Goal: Task Accomplishment & Management: Use online tool/utility

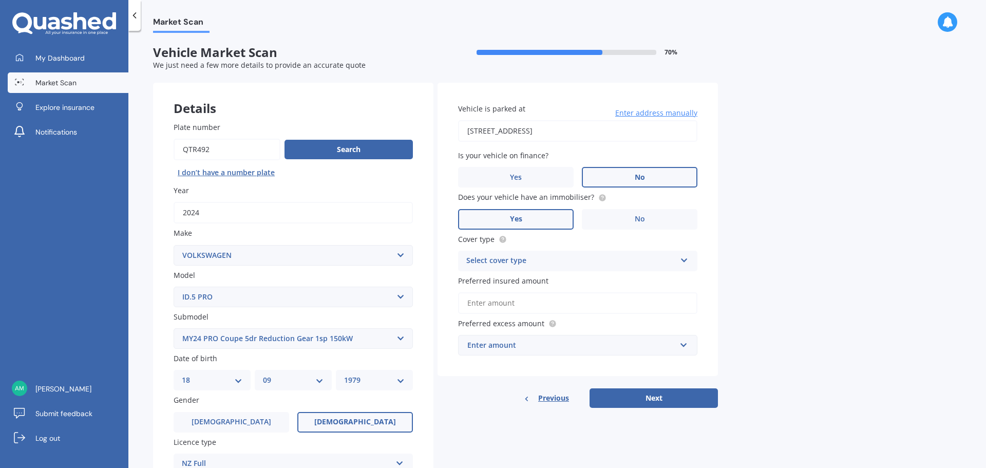
select select "VOLKSWAGEN"
select select "ID.5 PRO"
select select "MY24 PRO COUPE 5DR REDUCTION GEAR 1SP 150KW"
select select "18"
select select "09"
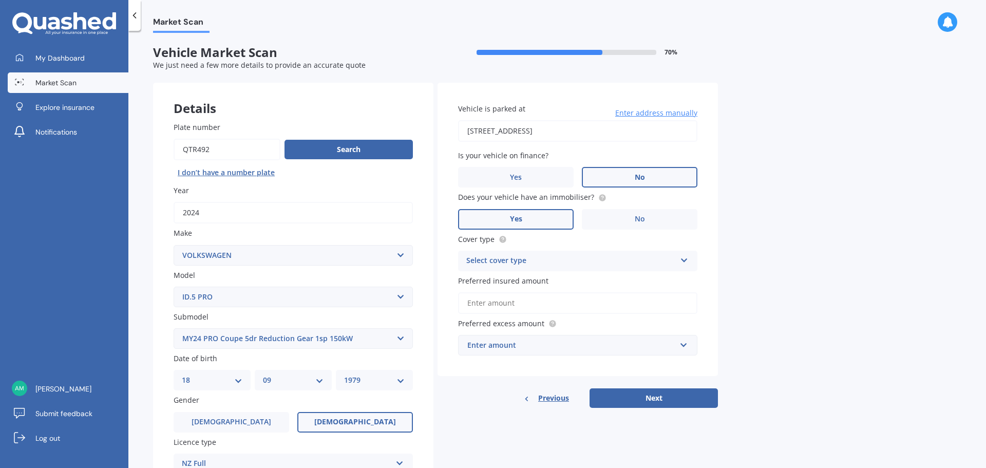
select select "1979"
click at [145, 163] on div "Market Scan Vehicle Market Scan 70 % We just need a few more details to provide…" at bounding box center [557, 251] width 858 height 437
drag, startPoint x: 212, startPoint y: 144, endPoint x: 171, endPoint y: 146, distance: 41.7
click at [171, 146] on div "Plate number Search I don’t have a number plate Year [DATE] Make Select make AC…" at bounding box center [293, 339] width 280 height 477
type input "qwk719"
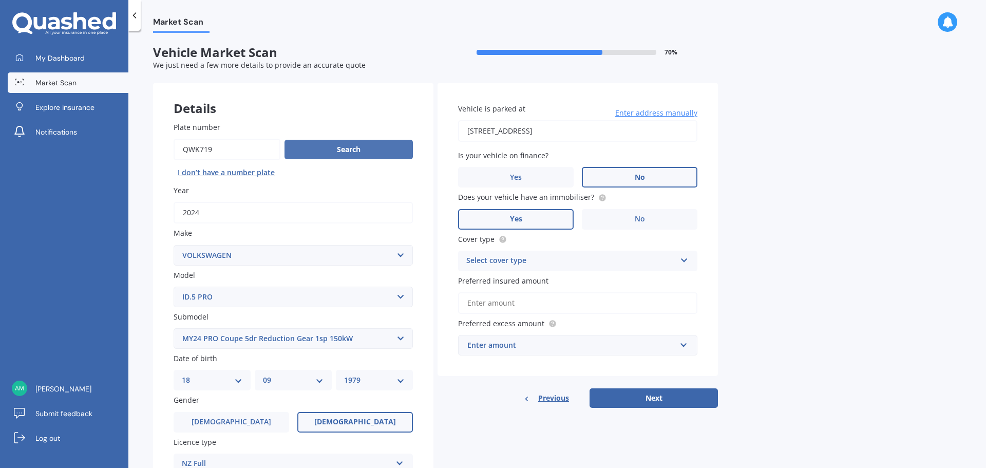
click at [306, 147] on button "Search" at bounding box center [349, 150] width 128 height 20
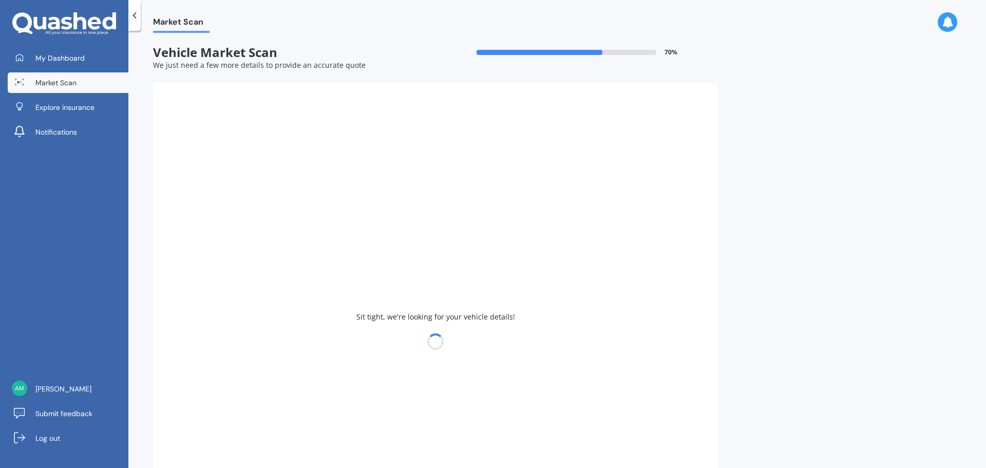
select select
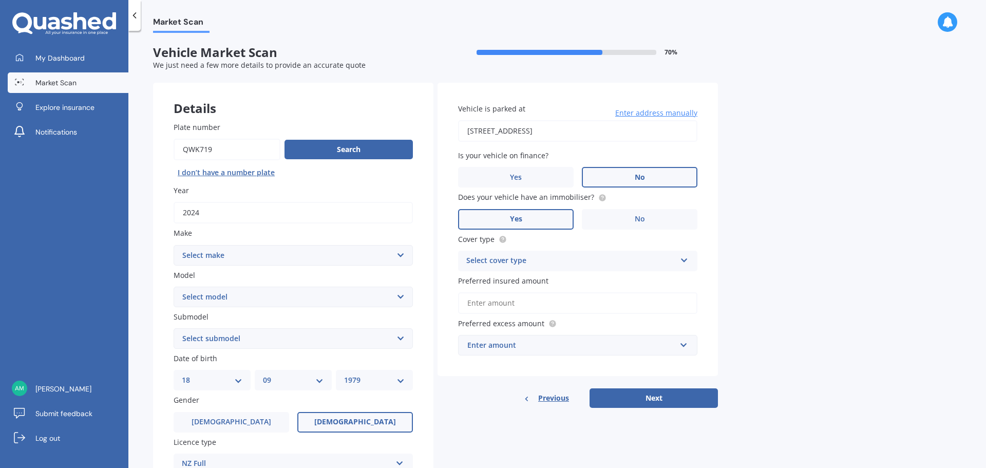
click at [225, 254] on select "Select make AC ALFA ROMEO ASTON [PERSON_NAME] AUDI AUSTIN BEDFORD Bentley BMW B…" at bounding box center [293, 255] width 239 height 21
click at [161, 180] on div "Plate number Search I don’t have a number plate Year [DATE] Make Select make AC…" at bounding box center [293, 339] width 280 height 477
click at [309, 149] on button "Search" at bounding box center [349, 150] width 128 height 20
click at [244, 254] on select "Select make AC ALFA ROMEO ASTON [PERSON_NAME] AUDI AUSTIN BEDFORD Bentley BMW B…" at bounding box center [293, 255] width 239 height 21
select select "HAVAL"
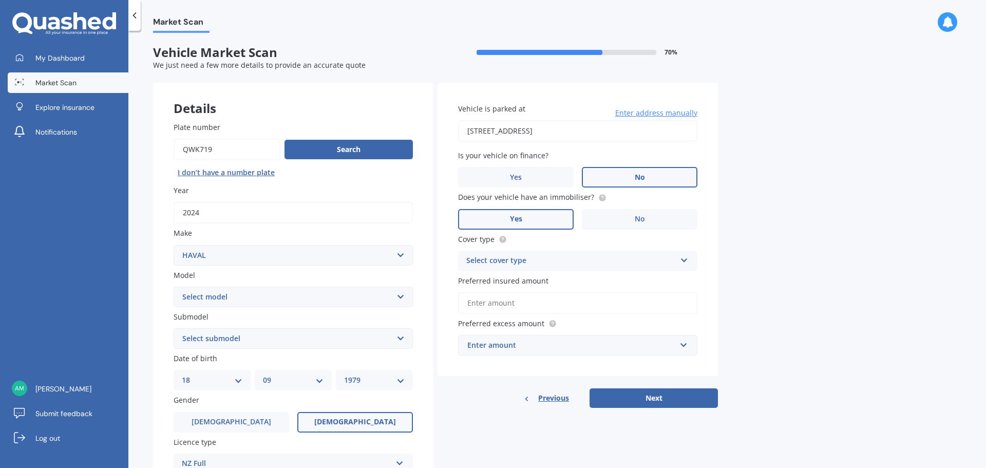
click at [174, 245] on select "Select make AC ALFA ROMEO ASTON [PERSON_NAME] AUDI AUSTIN BEDFORD Bentley BMW B…" at bounding box center [293, 255] width 239 height 21
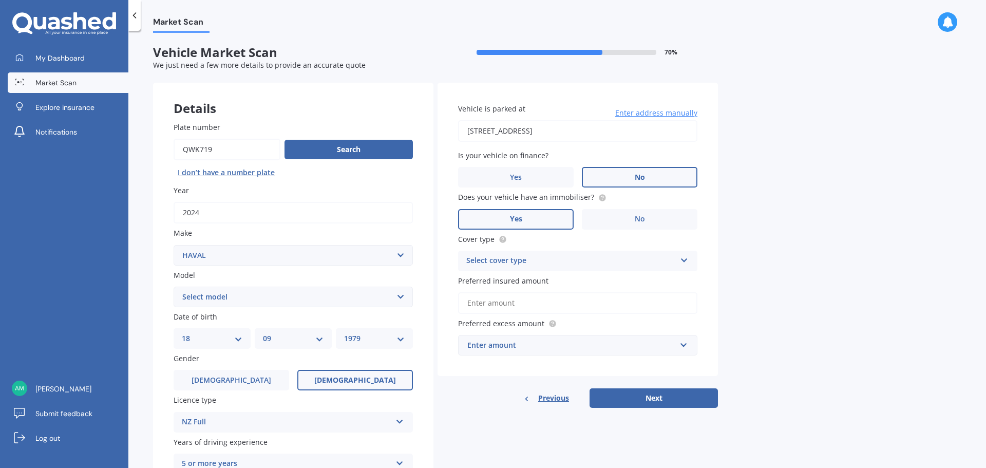
click at [214, 298] on select "Select model H2 H6 H9 Jolion" at bounding box center [293, 297] width 239 height 21
select select "H6"
click at [174, 287] on select "Select model H2 H6 H9 Jolion" at bounding box center [293, 297] width 239 height 21
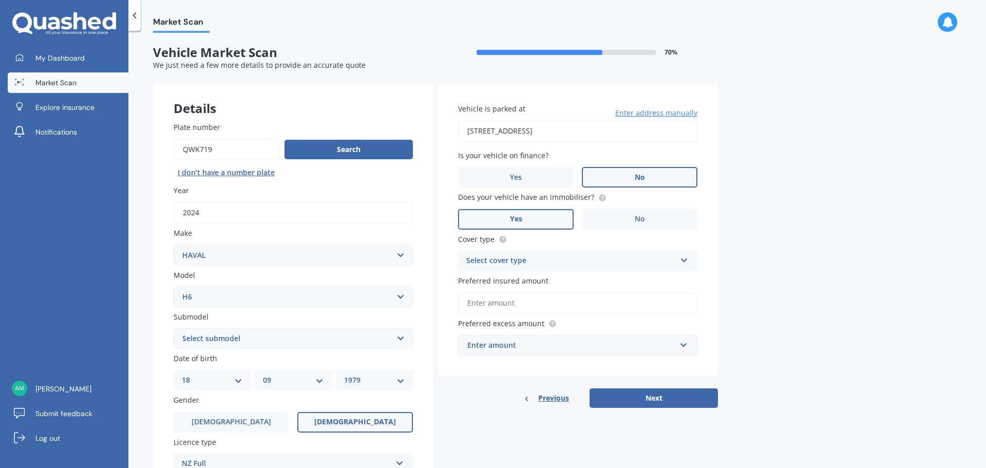
click at [212, 340] on select "Select submodel Lux Premium Ultra Ultra Hybrid 2WD" at bounding box center [293, 338] width 239 height 21
click at [228, 260] on select "Select make AC ALFA ROMEO ASTON [PERSON_NAME] AUDI AUSTIN BEDFORD Bentley BMW B…" at bounding box center [293, 255] width 239 height 21
select select "GWM"
click at [174, 245] on select "Select make AC ALFA ROMEO ASTON [PERSON_NAME] AUDI AUSTIN BEDFORD Bentley BMW B…" at bounding box center [293, 255] width 239 height 21
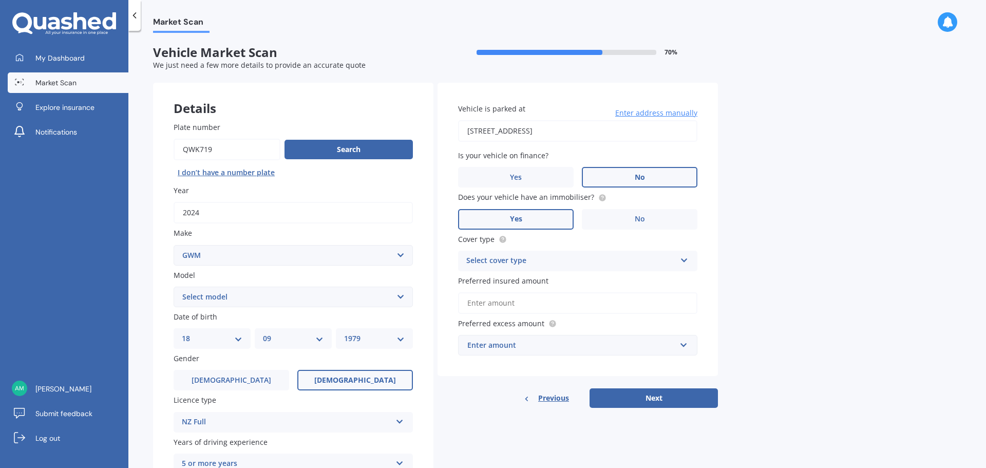
click at [220, 295] on select "Select model [PERSON_NAME] HAVAL H6 ORA TANK" at bounding box center [293, 297] width 239 height 21
click at [174, 287] on select "Select model [PERSON_NAME] HAVAL H6 ORA TANK" at bounding box center [293, 297] width 239 height 21
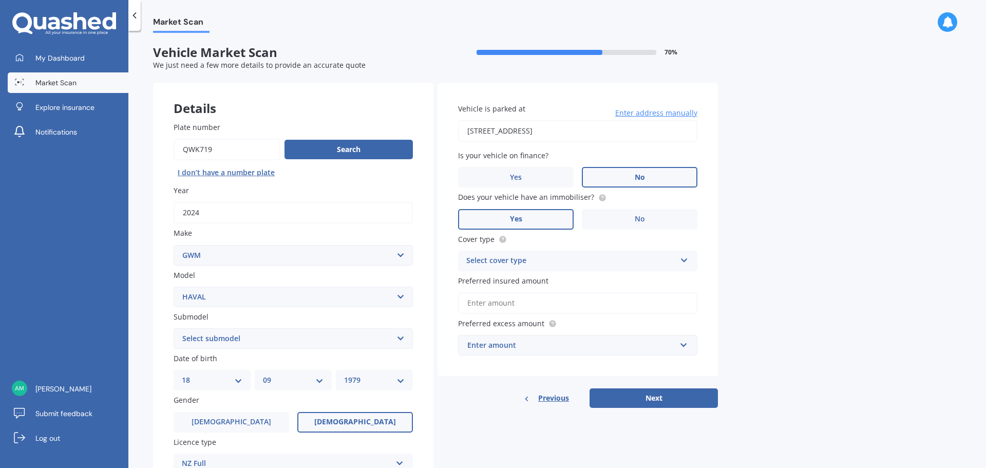
click at [212, 340] on select "Select submodel Jolion Hybrid Ultra Turbo" at bounding box center [293, 338] width 239 height 21
click at [216, 317] on label "Submodel" at bounding box center [291, 316] width 235 height 11
click at [216, 328] on select "Select submodel Jolion Hybrid Ultra Turbo" at bounding box center [293, 338] width 239 height 21
click at [219, 300] on select "Select model [PERSON_NAME] HAVAL H6 ORA TANK" at bounding box center [293, 297] width 239 height 21
select select "HAVAL H6"
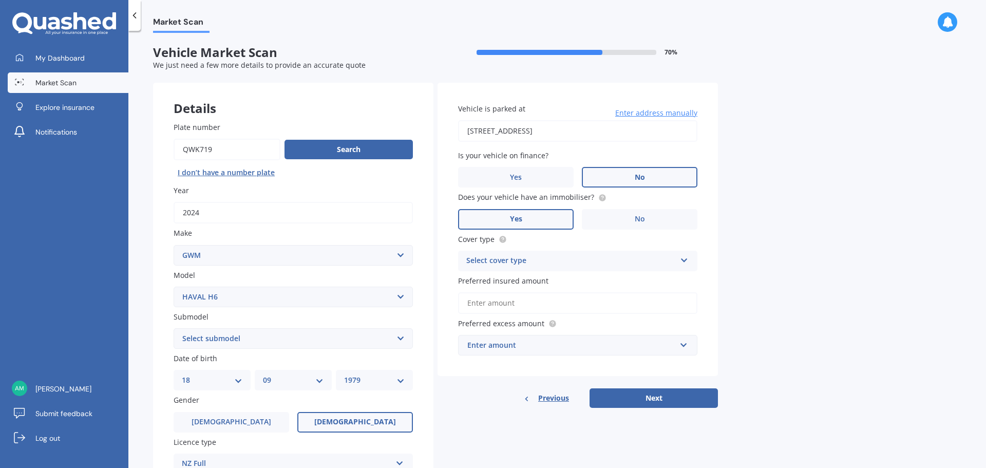
click at [174, 287] on select "Select model [PERSON_NAME] HAVAL H6 ORA TANK" at bounding box center [293, 297] width 239 height 21
click at [147, 342] on div "Market Scan Vehicle Market Scan 70 % We just need a few more details to provide…" at bounding box center [557, 251] width 858 height 437
drag, startPoint x: 222, startPoint y: 146, endPoint x: 157, endPoint y: 148, distance: 64.8
click at [157, 148] on div "Plate number Search I don’t have a number plate Year [DATE] Make Select make AC…" at bounding box center [293, 339] width 280 height 477
paste input "LWF160"
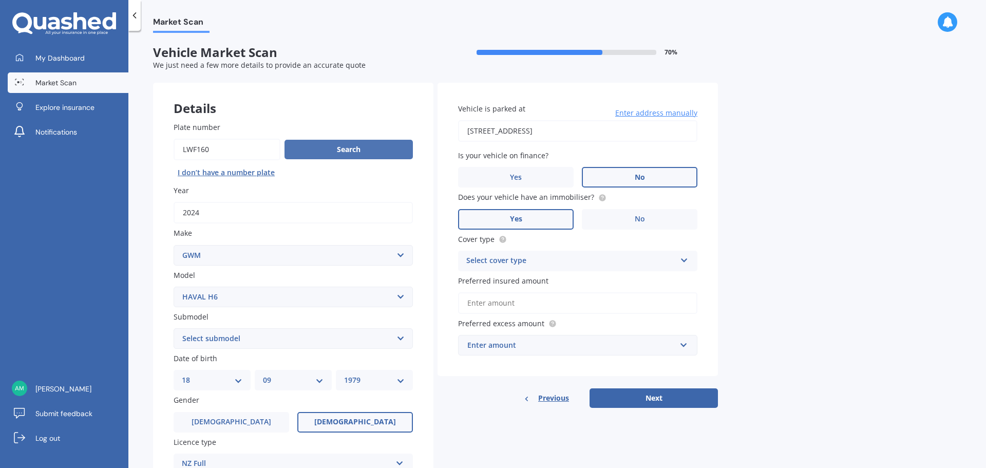
type input "LWF160"
click at [363, 151] on button "Search" at bounding box center [349, 150] width 128 height 20
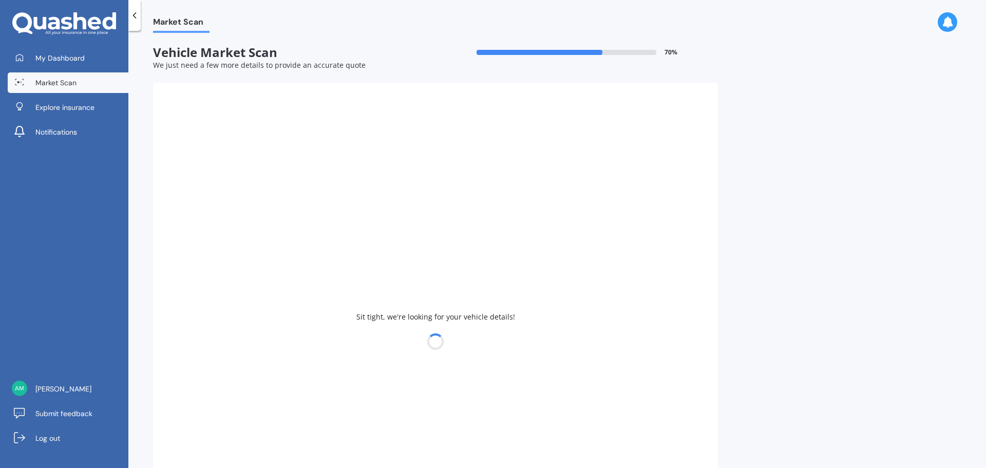
type input "2018"
select select
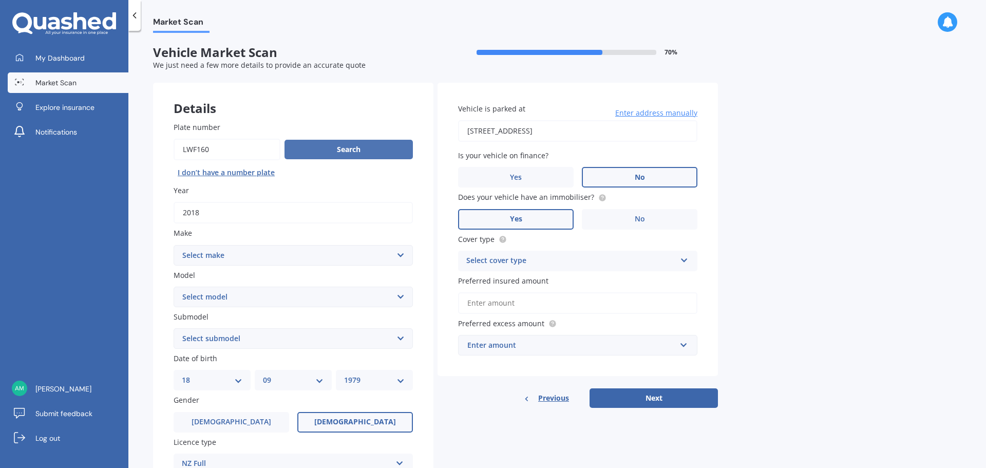
click at [360, 150] on button "Search" at bounding box center [349, 150] width 128 height 20
click at [53, 60] on span "My Dashboard" at bounding box center [59, 58] width 49 height 10
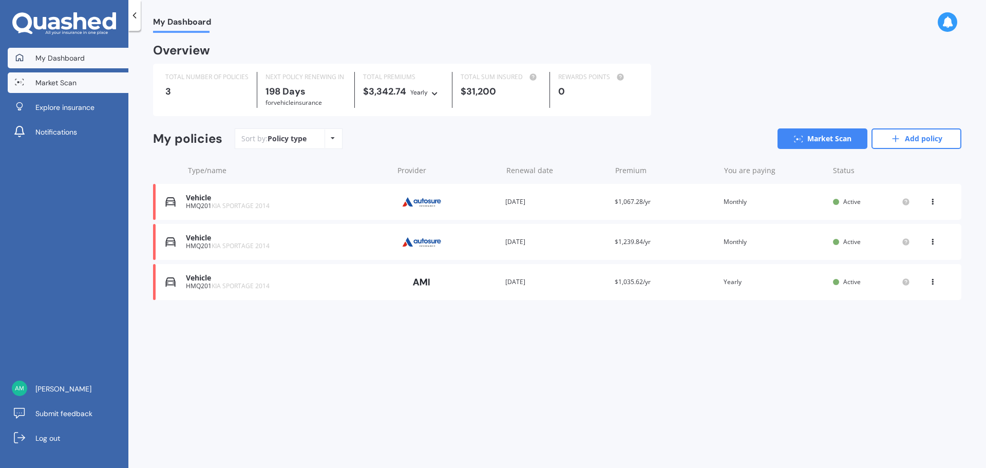
click at [60, 90] on link "Market Scan" at bounding box center [68, 82] width 121 height 21
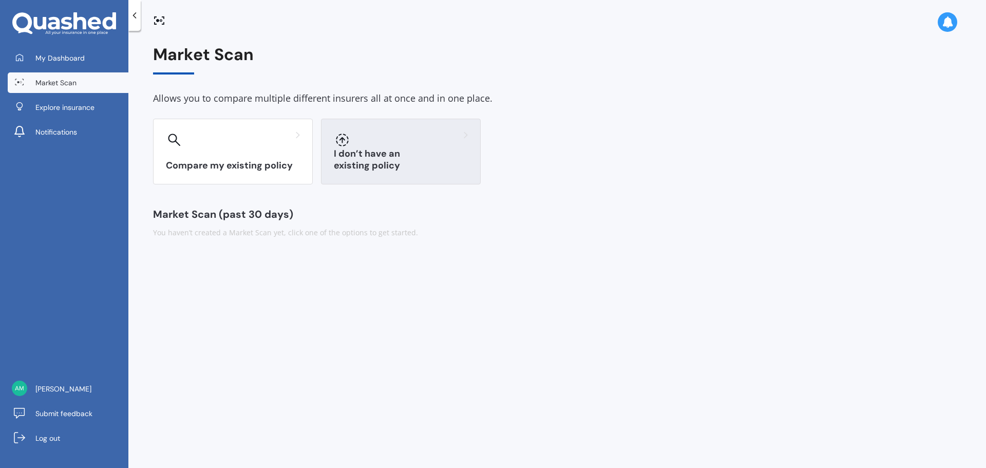
click at [341, 145] on icon at bounding box center [342, 140] width 12 height 12
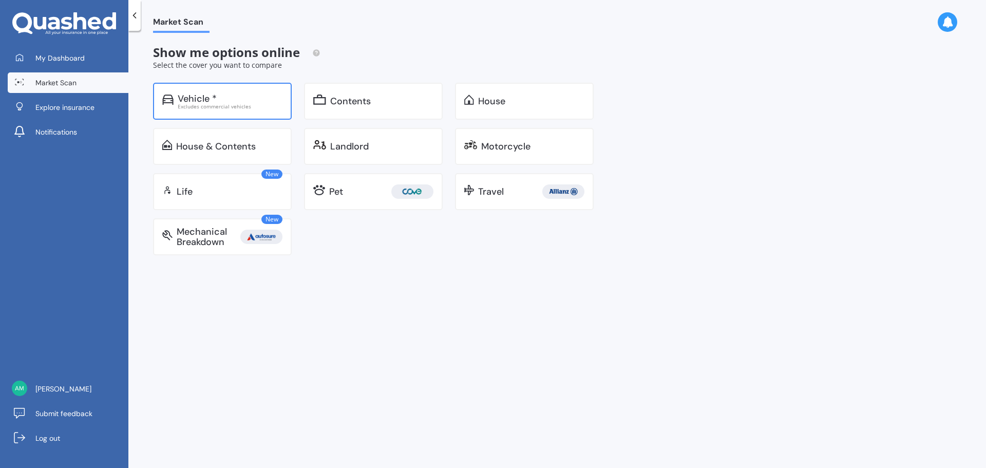
click at [230, 105] on div "Excludes commercial vehicles" at bounding box center [230, 106] width 105 height 5
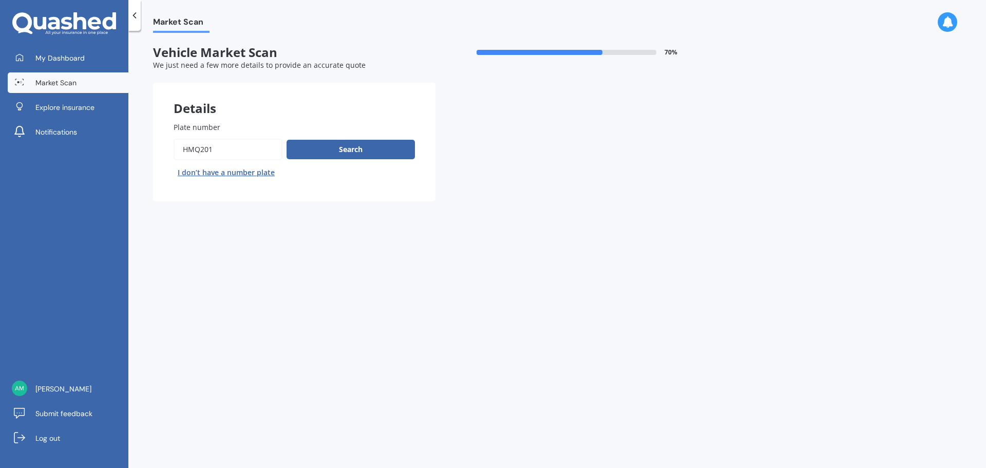
drag, startPoint x: 249, startPoint y: 150, endPoint x: 105, endPoint y: 147, distance: 143.9
click at [106, 148] on div "My Dashboard Market Scan Explore insurance Notifications [PERSON_NAME] Submit f…" at bounding box center [493, 234] width 986 height 468
paste input "LWF160"
type input "LWF160"
click at [348, 149] on button "Search" at bounding box center [351, 150] width 128 height 20
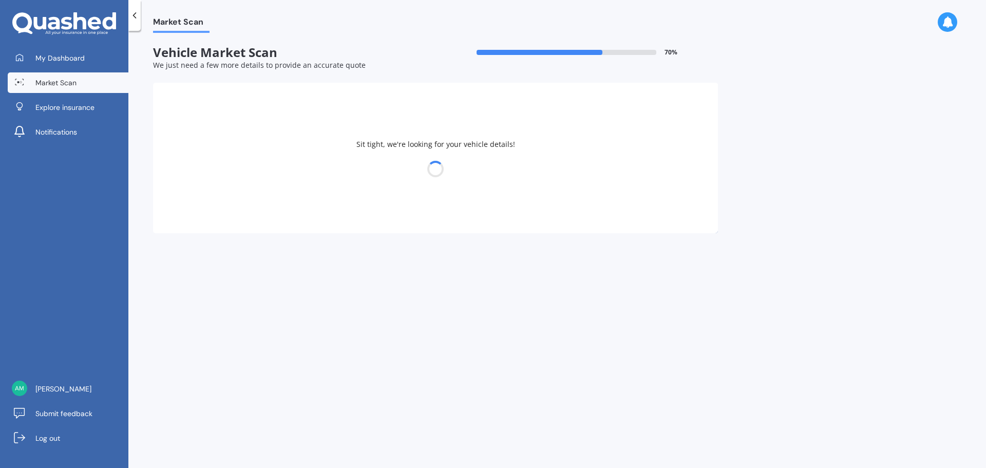
select select "18"
select select "09"
select select "1979"
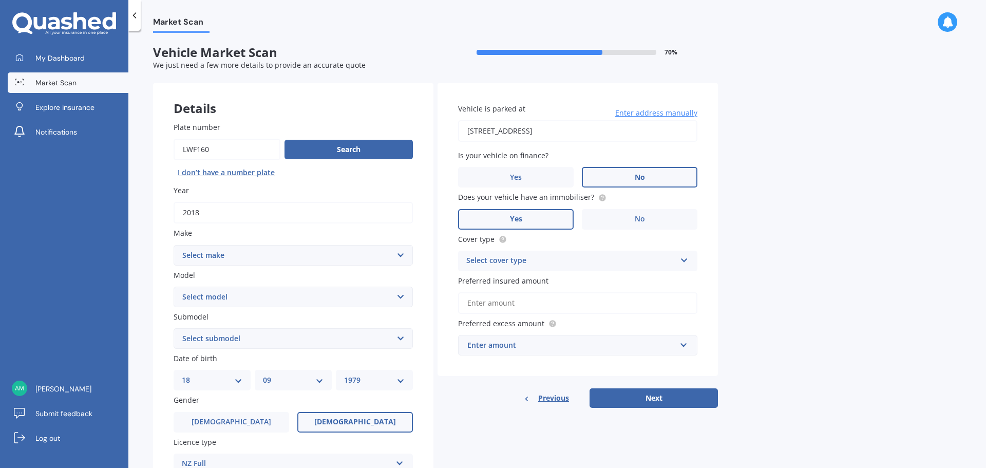
click at [209, 257] on select "Select make AC ALFA ROMEO ASTON [PERSON_NAME] AUDI AUSTIN BEDFORD Bentley BMW B…" at bounding box center [293, 255] width 239 height 21
click at [150, 265] on div "Market Scan Vehicle Market Scan 70 % We just need a few more details to provide…" at bounding box center [557, 251] width 858 height 437
click at [252, 255] on select "Select make AC ALFA ROMEO ASTON [PERSON_NAME] AUDI AUSTIN BEDFORD Bentley BMW B…" at bounding box center [293, 255] width 239 height 21
select select "MERCEDES BENZ"
click at [174, 245] on select "Select make AC ALFA ROMEO ASTON [PERSON_NAME] AUDI AUSTIN BEDFORD Bentley BMW B…" at bounding box center [293, 255] width 239 height 21
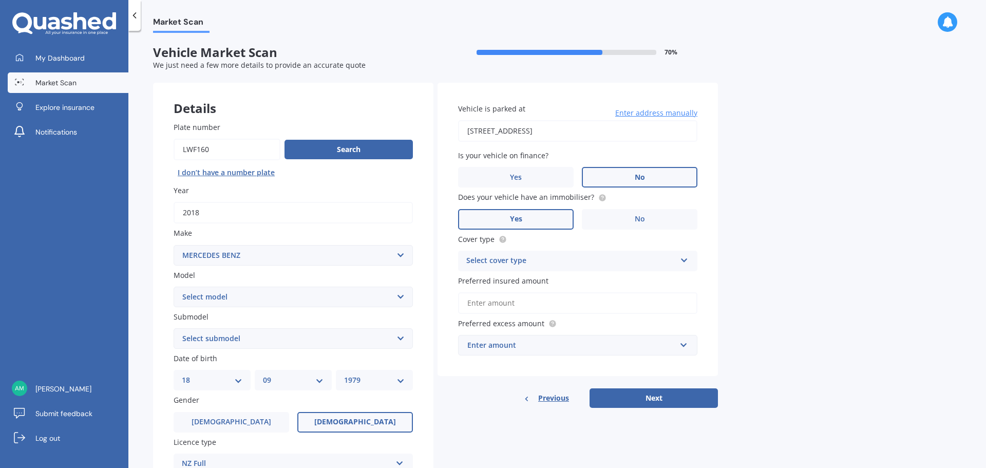
click at [208, 298] on select "Select model 190 200 220 230 240 250 260 280 300 320 350 380 400 420 450 500 55…" at bounding box center [293, 297] width 239 height 21
select select "X-CLASS"
click at [174, 287] on select "Select model 190 200 220 230 240 250 260 280 300 320 350 380 400 420 450 500 55…" at bounding box center [293, 297] width 239 height 21
click at [145, 265] on div "Market Scan Vehicle Market Scan 70 % We just need a few more details to provide…" at bounding box center [557, 251] width 858 height 437
drag, startPoint x: 215, startPoint y: 150, endPoint x: 147, endPoint y: 149, distance: 67.3
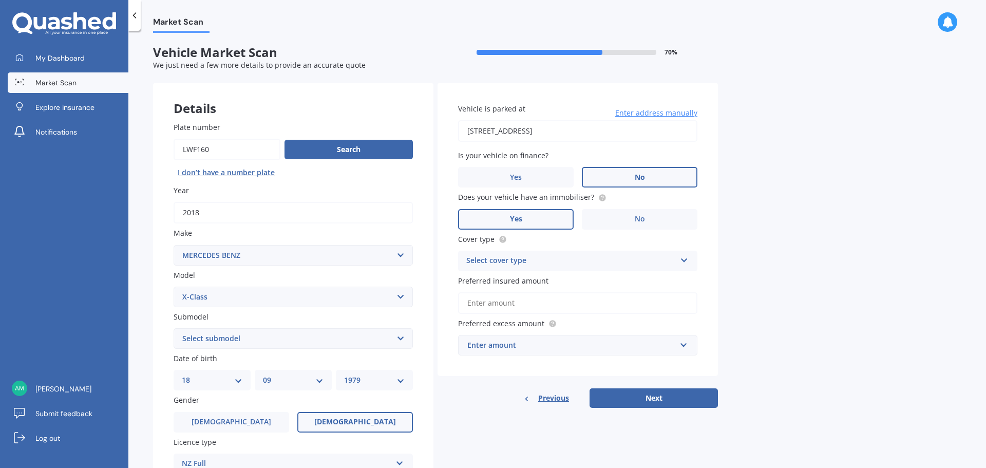
click at [147, 149] on div "Market Scan Vehicle Market Scan 70 % We just need a few more details to provide…" at bounding box center [557, 251] width 858 height 437
type input "qwk719"
click at [322, 158] on button "Search" at bounding box center [349, 150] width 128 height 20
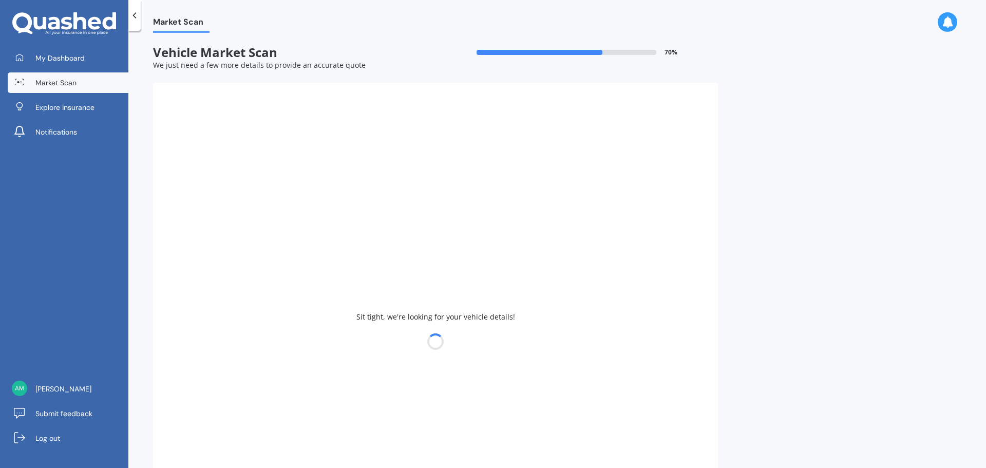
type input "2024"
select select
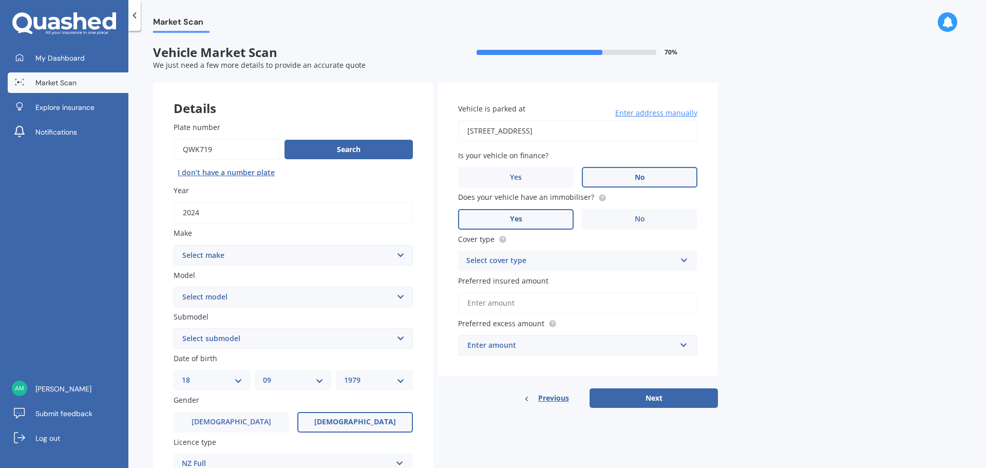
click at [231, 252] on select "Select make AC ALFA ROMEO ASTON [PERSON_NAME] AUDI AUSTIN BEDFORD Bentley BMW B…" at bounding box center [293, 255] width 239 height 21
select select "GWM"
click at [174, 245] on select "Select make AC ALFA ROMEO ASTON [PERSON_NAME] AUDI AUSTIN BEDFORD Bentley BMW B…" at bounding box center [293, 255] width 239 height 21
click at [202, 290] on select "Select model [PERSON_NAME] HAVAL H6 ORA TANK" at bounding box center [293, 297] width 239 height 21
select select "HAVAL H6"
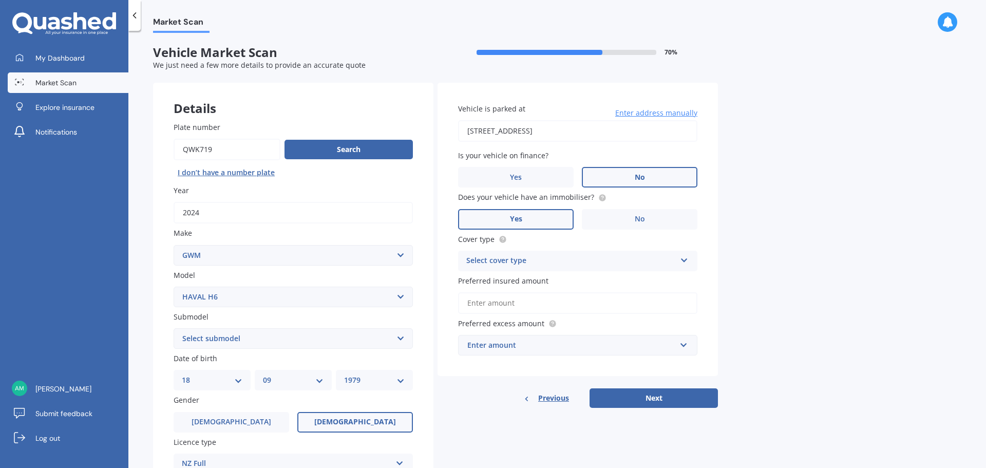
click at [174, 287] on select "Select model [PERSON_NAME] HAVAL H6 ORA TANK" at bounding box center [293, 297] width 239 height 21
click at [202, 344] on select "Select submodel GT ULTRA PHEV 4WD" at bounding box center [293, 338] width 239 height 21
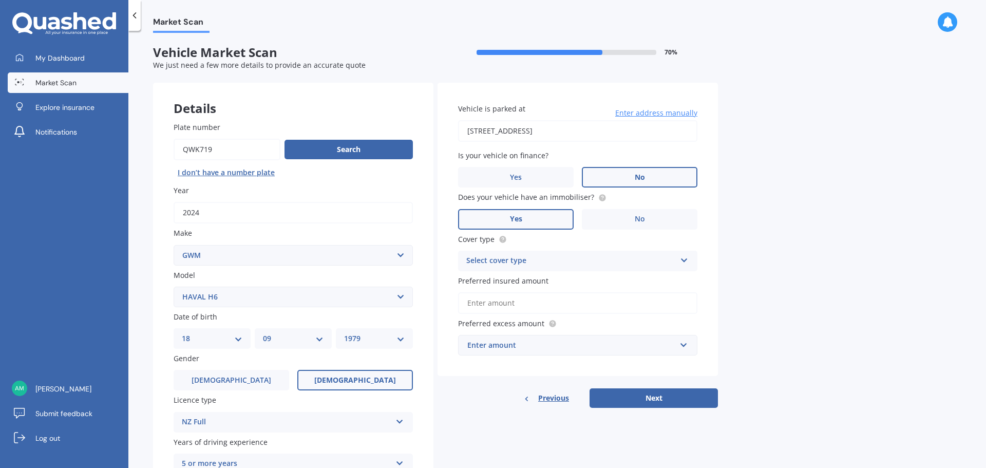
click at [148, 306] on div "Market Scan Vehicle Market Scan 70 % We just need a few more details to provide…" at bounding box center [557, 251] width 858 height 437
